Goal: Complete application form

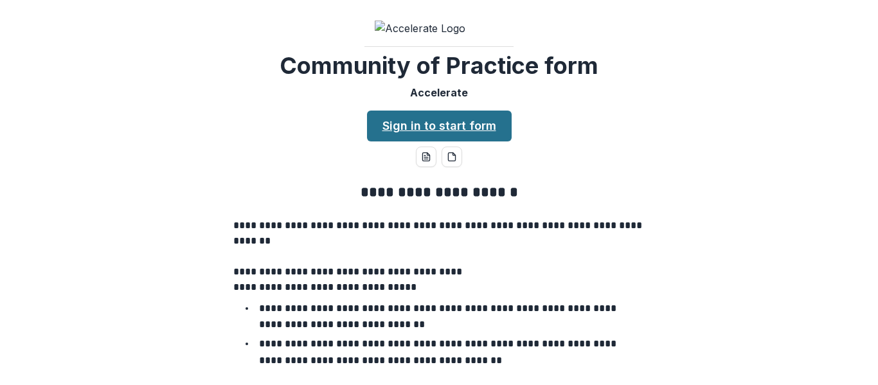
click at [453, 141] on link "Sign in to start form" at bounding box center [439, 126] width 145 height 31
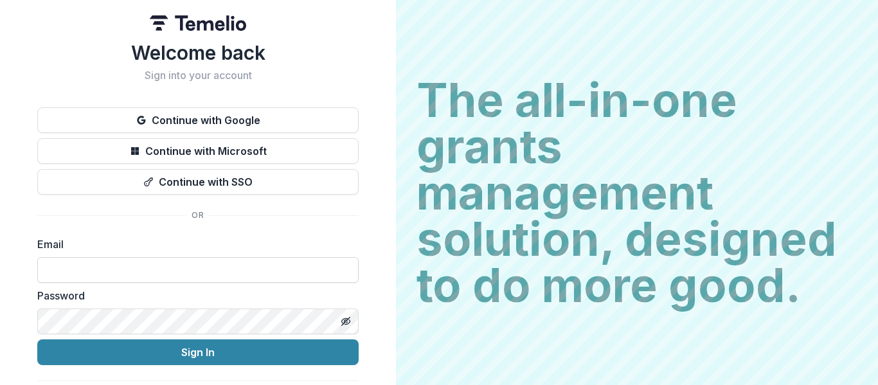
click at [83, 258] on input at bounding box center [197, 270] width 321 height 26
type input "**********"
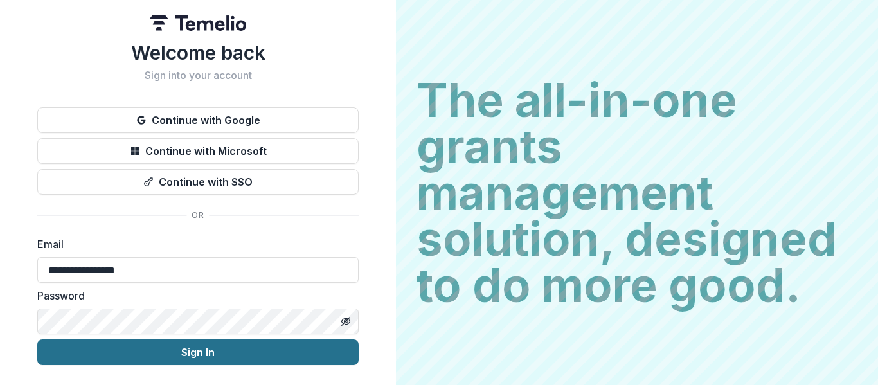
click at [173, 341] on button "Sign In" at bounding box center [197, 352] width 321 height 26
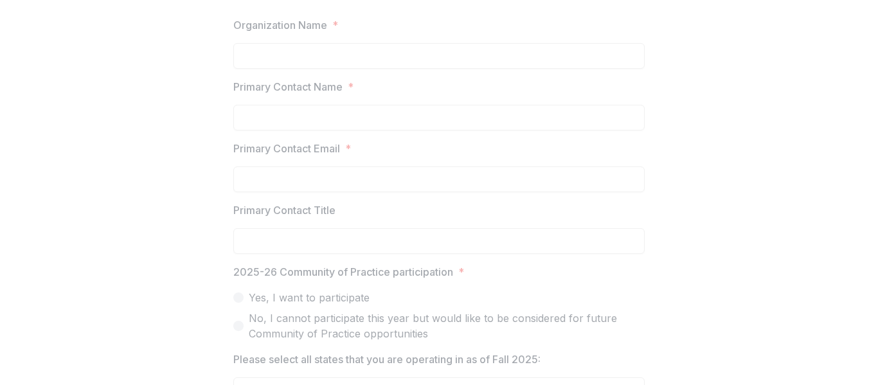
scroll to position [578, 0]
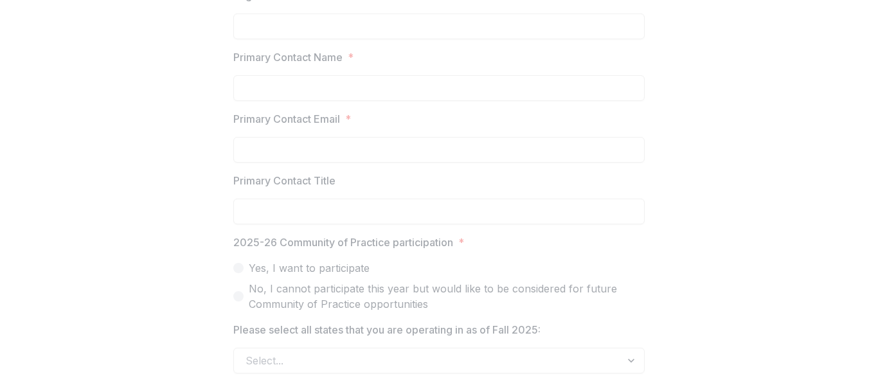
click at [312, 65] on p "Primary Contact Name" at bounding box center [287, 56] width 109 height 15
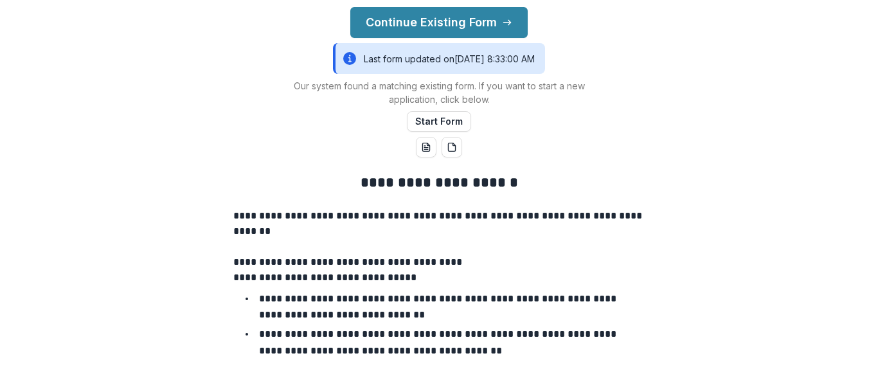
scroll to position [129, 0]
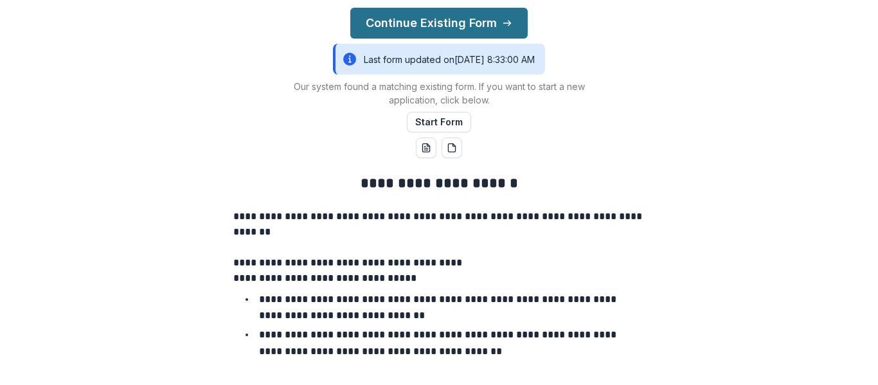
click at [490, 39] on button "Continue Existing Form" at bounding box center [438, 23] width 177 height 31
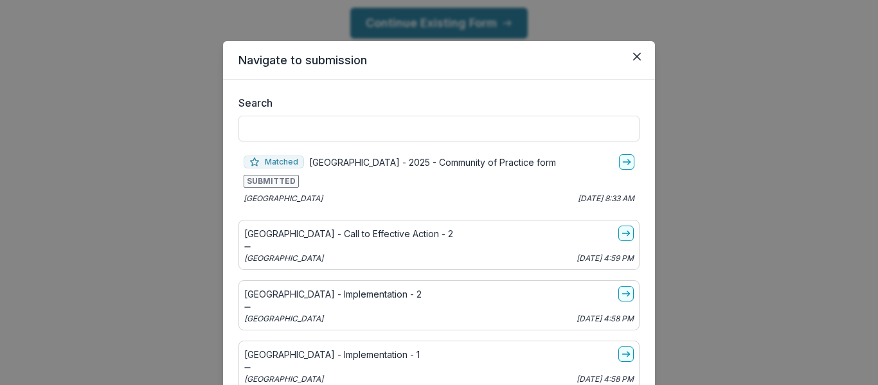
click at [474, 166] on p "[GEOGRAPHIC_DATA] - 2025 - Community of Practice form" at bounding box center [432, 162] width 247 height 13
click at [622, 161] on icon "go-to" at bounding box center [627, 162] width 10 height 10
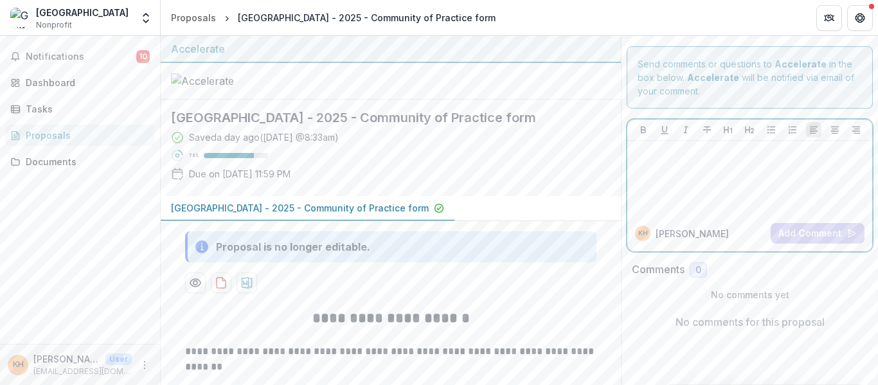
click at [650, 172] on div at bounding box center [749, 178] width 235 height 64
click at [649, 162] on div at bounding box center [749, 178] width 235 height 64
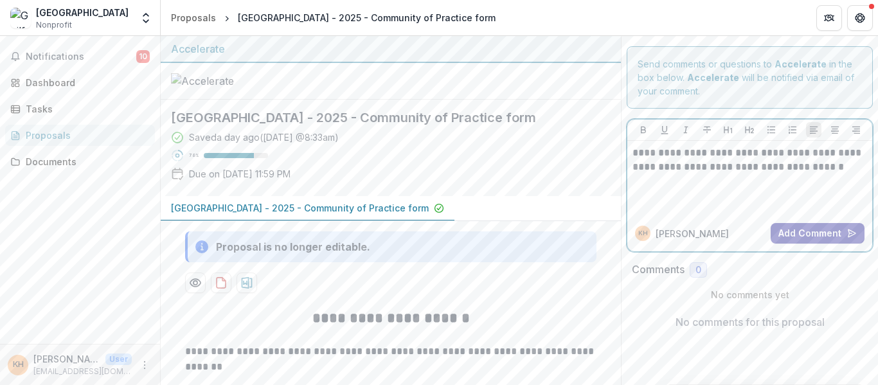
click at [811, 237] on button "Add Comment" at bounding box center [818, 233] width 94 height 21
